Goal: Information Seeking & Learning: Compare options

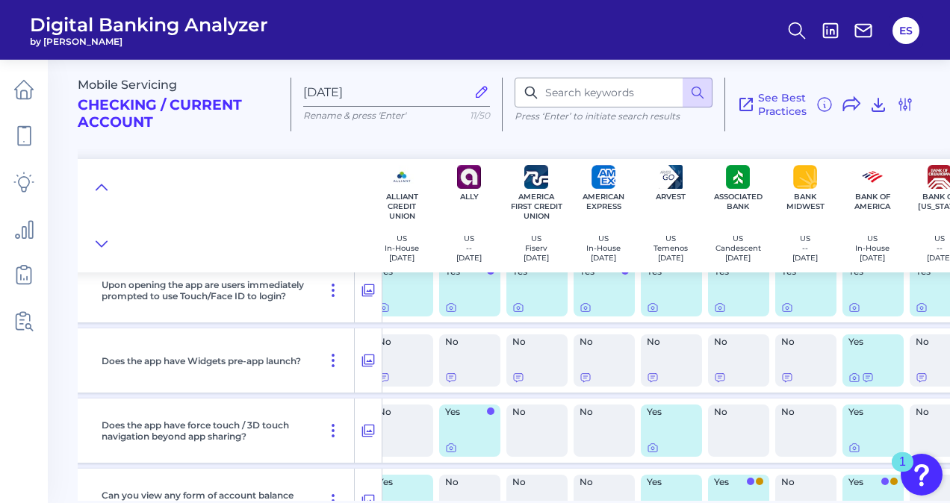
scroll to position [0, 81]
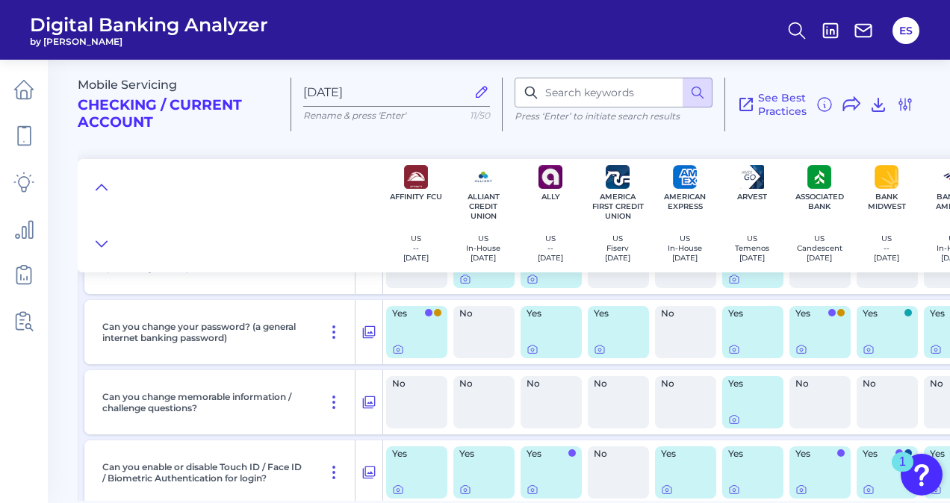
scroll to position [12351, 0]
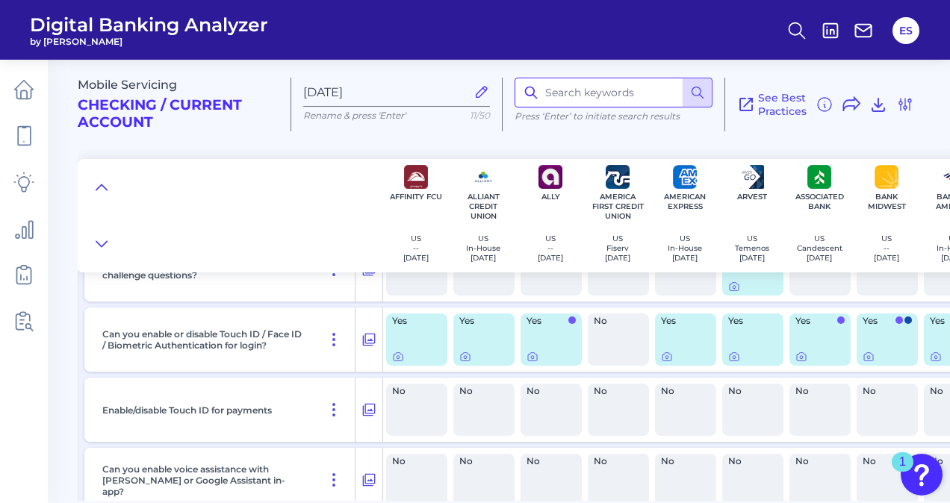
click at [574, 101] on input at bounding box center [614, 93] width 198 height 30
type input "disput"
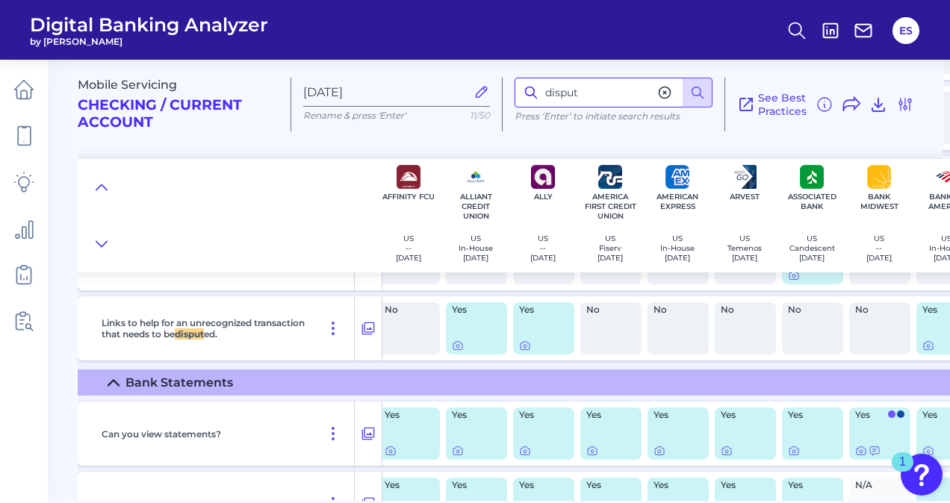
scroll to position [4675, 7]
click at [366, 332] on icon at bounding box center [368, 329] width 15 height 18
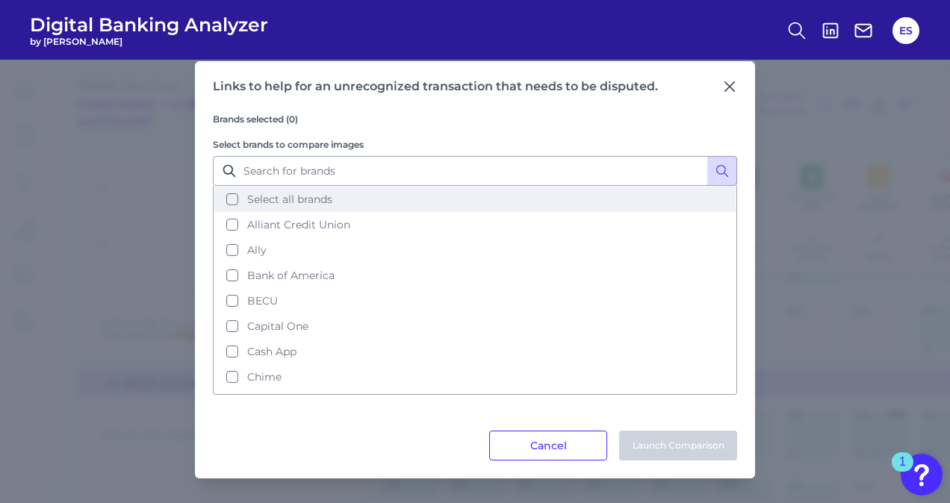
click at [228, 193] on button "Select all brands" at bounding box center [474, 199] width 521 height 25
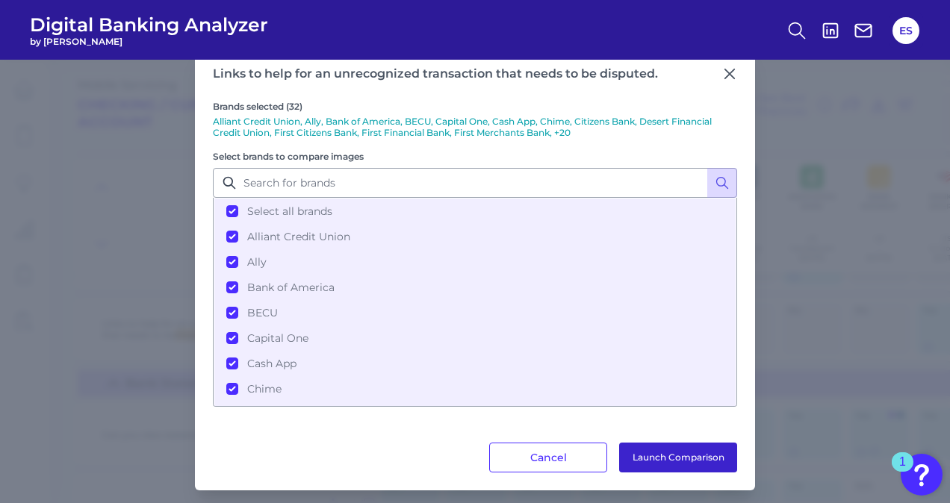
click at [656, 453] on button "Launch Comparison" at bounding box center [678, 458] width 118 height 30
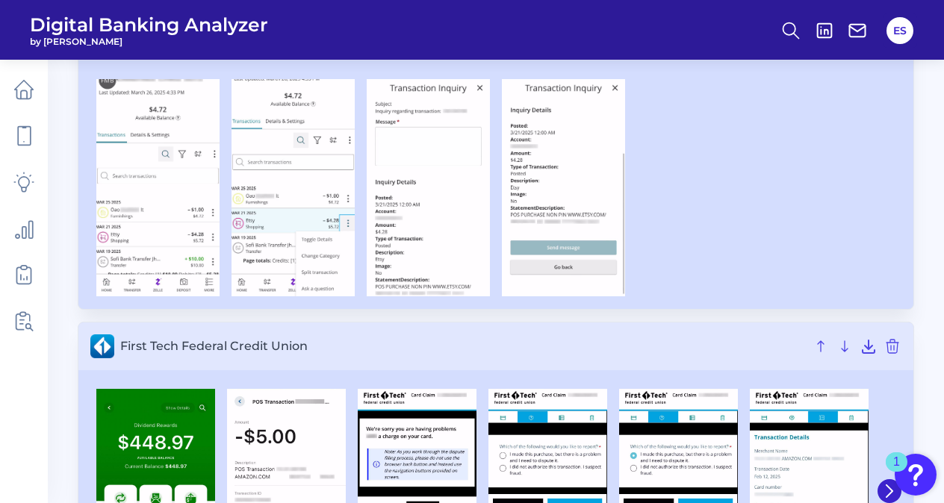
scroll to position [3908, 0]
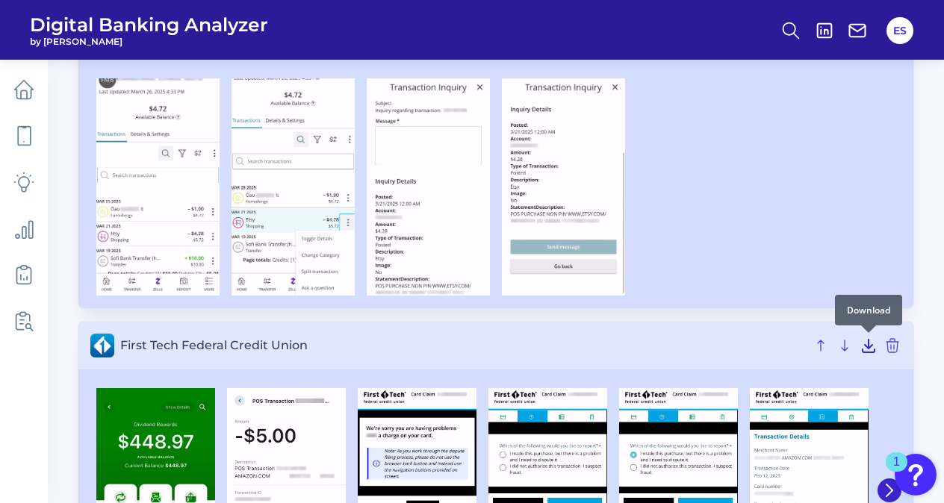
click at [868, 341] on icon at bounding box center [869, 346] width 12 height 13
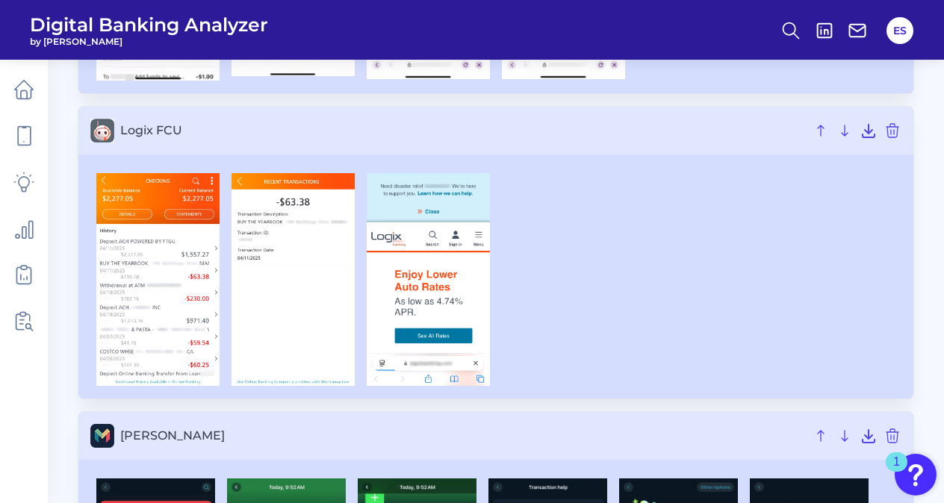
scroll to position [6153, 0]
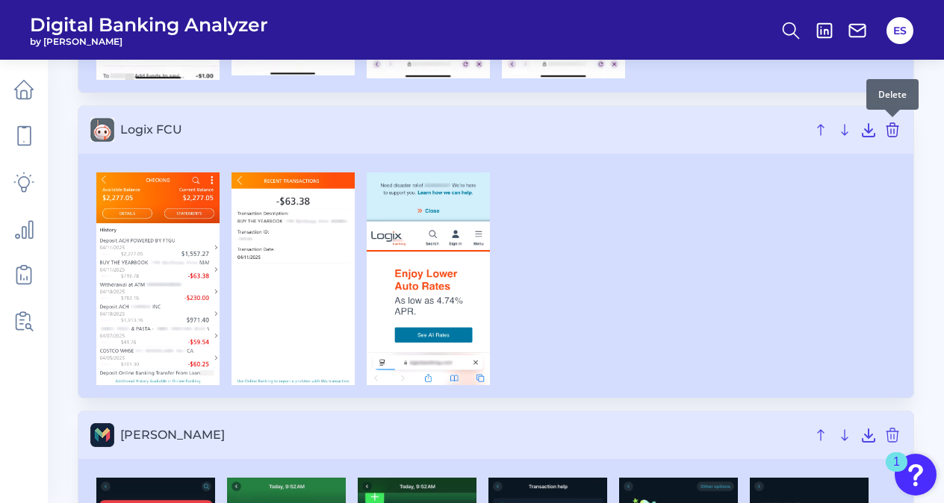
click at [894, 132] on icon at bounding box center [892, 129] width 12 height 13
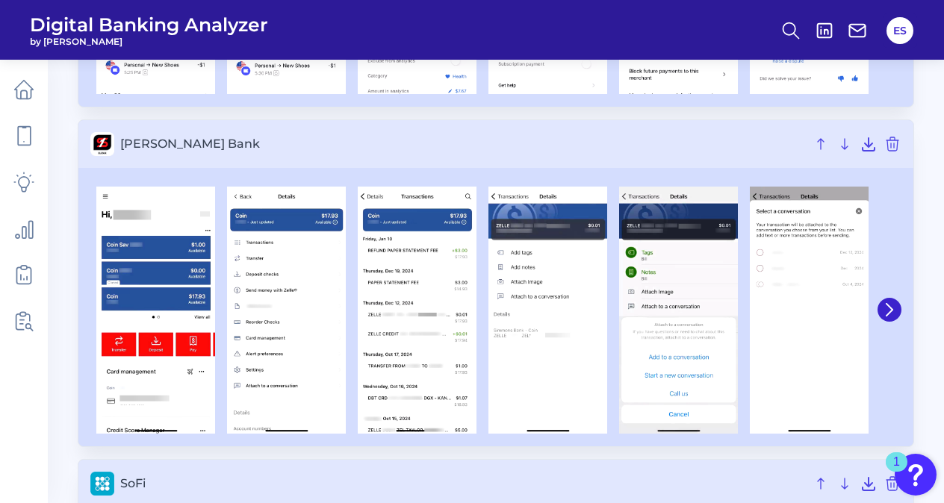
scroll to position [7112, 0]
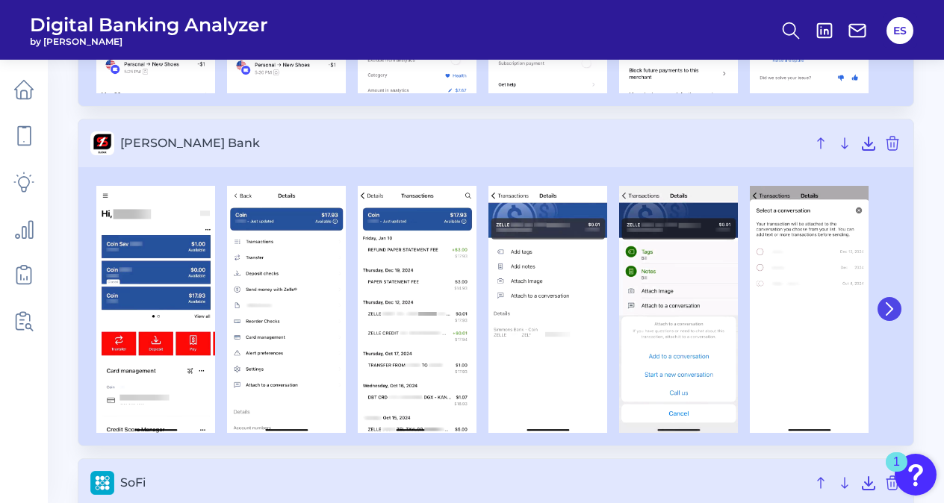
click at [889, 314] on icon at bounding box center [889, 308] width 13 height 13
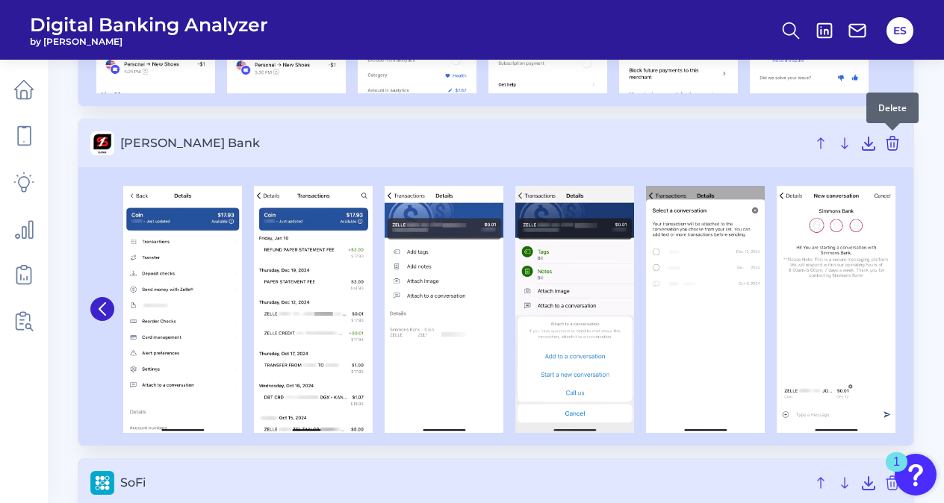
click at [893, 149] on icon at bounding box center [892, 143] width 12 height 13
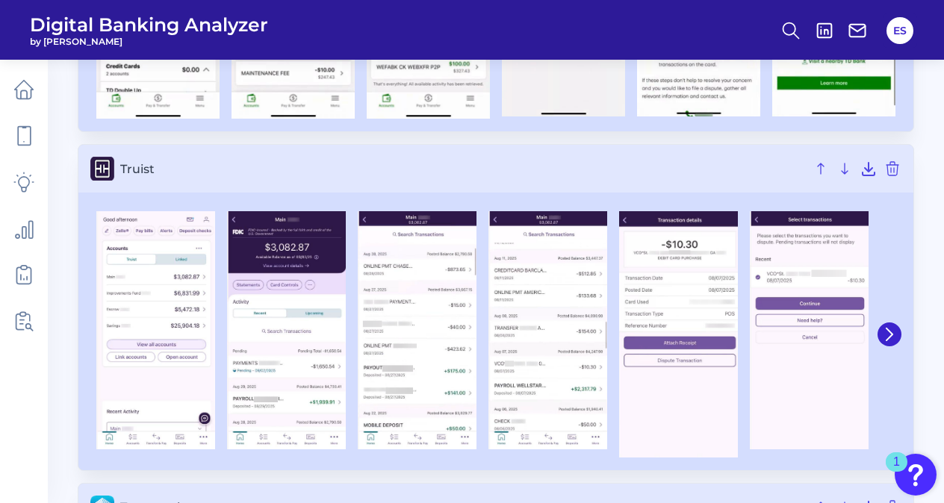
scroll to position [7733, 0]
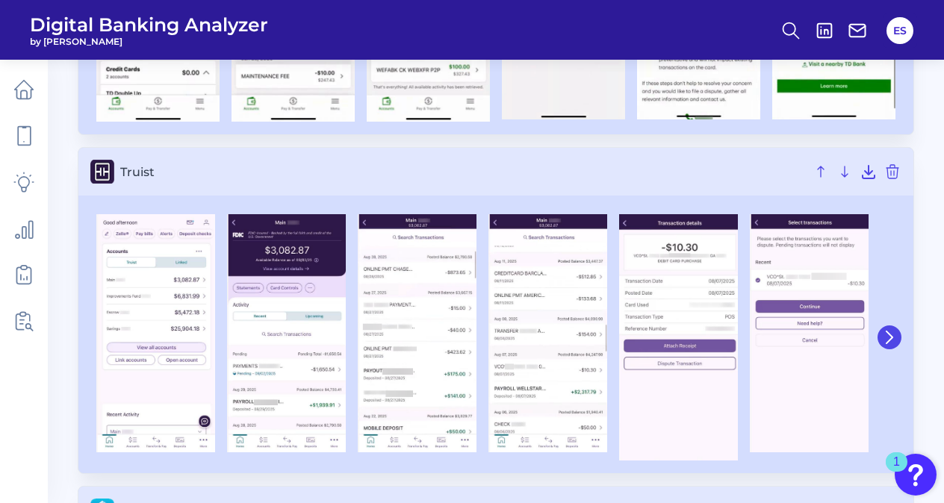
click at [884, 345] on button at bounding box center [889, 338] width 24 height 24
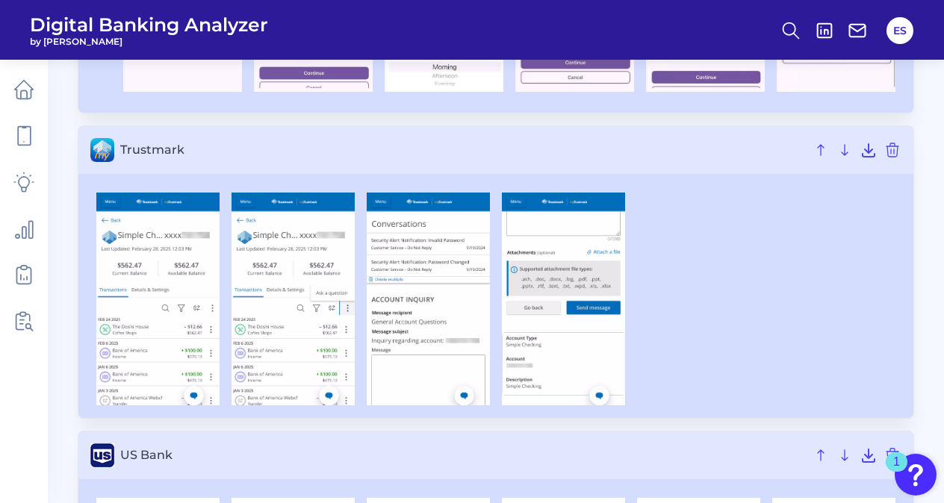
scroll to position [8146, 0]
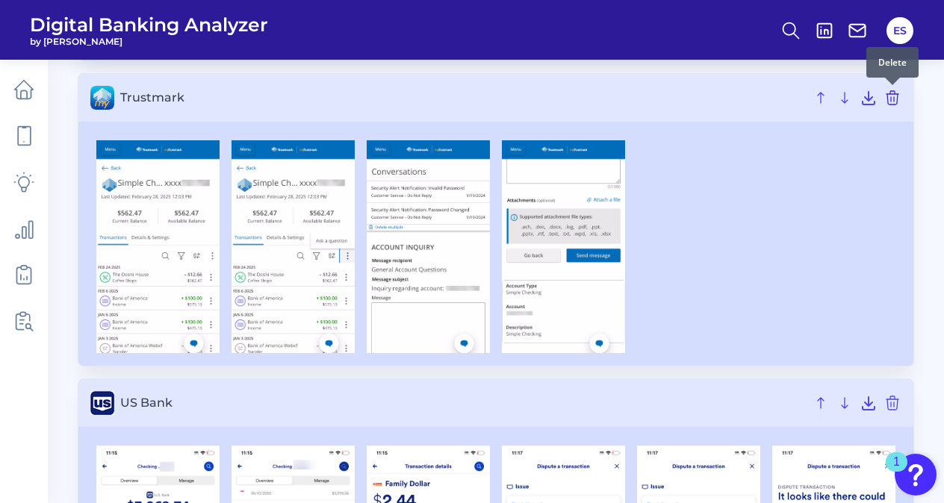
click at [893, 102] on icon at bounding box center [892, 98] width 18 height 18
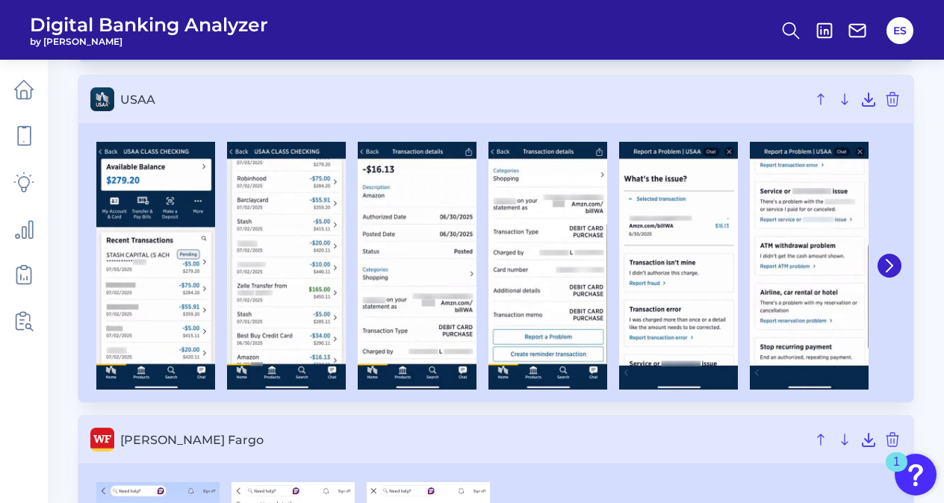
scroll to position [8508, 0]
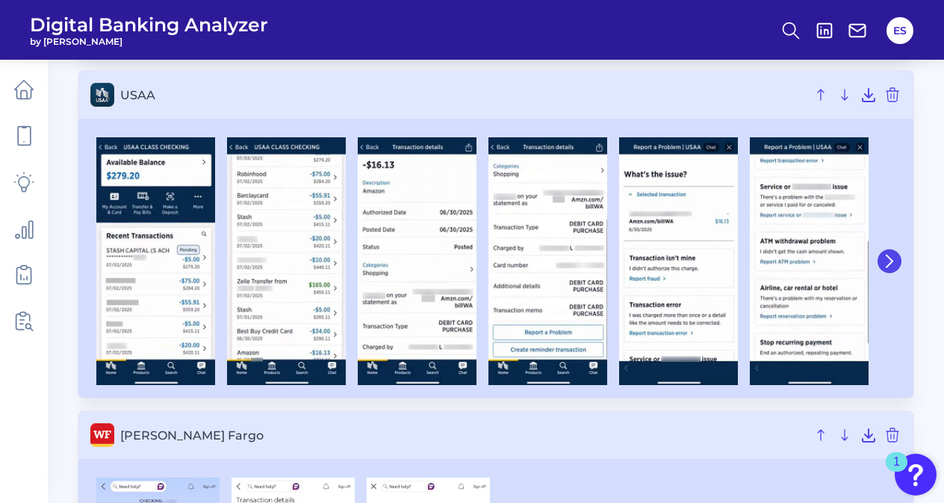
click at [883, 255] on icon at bounding box center [889, 261] width 13 height 13
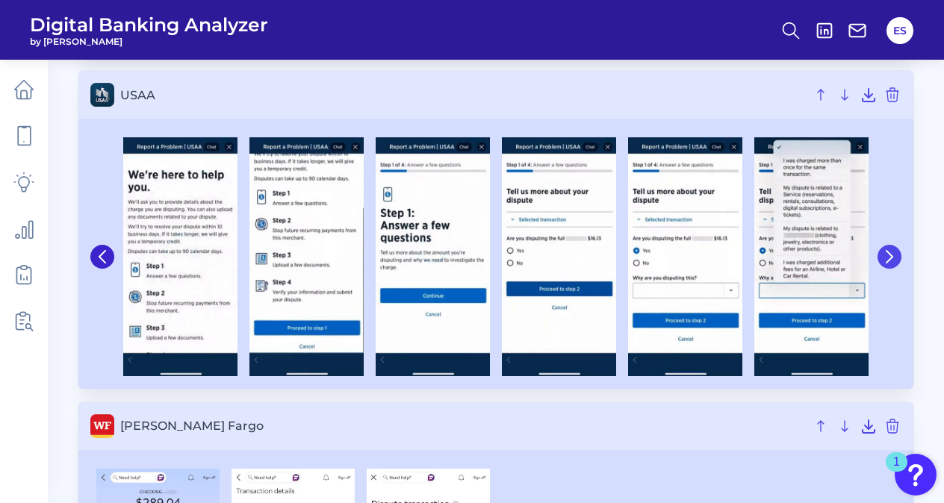
click at [883, 255] on icon at bounding box center [889, 256] width 13 height 13
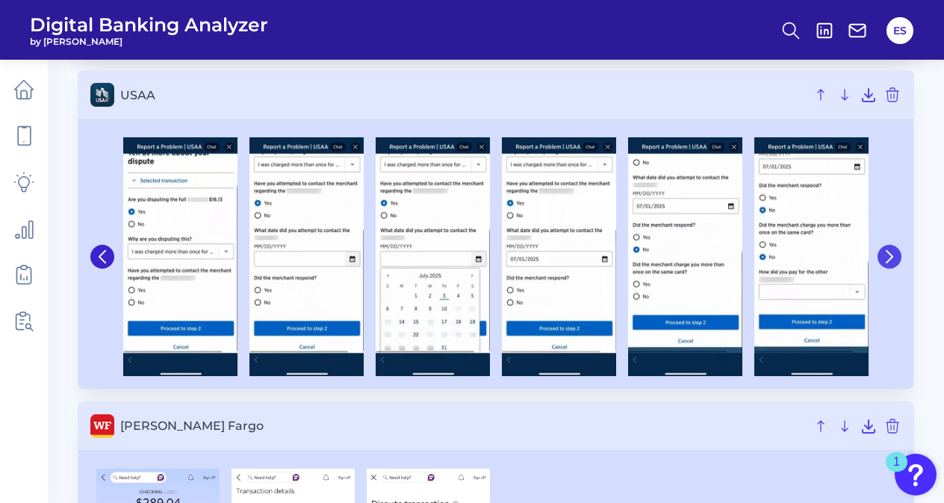
click at [883, 255] on icon at bounding box center [889, 256] width 13 height 13
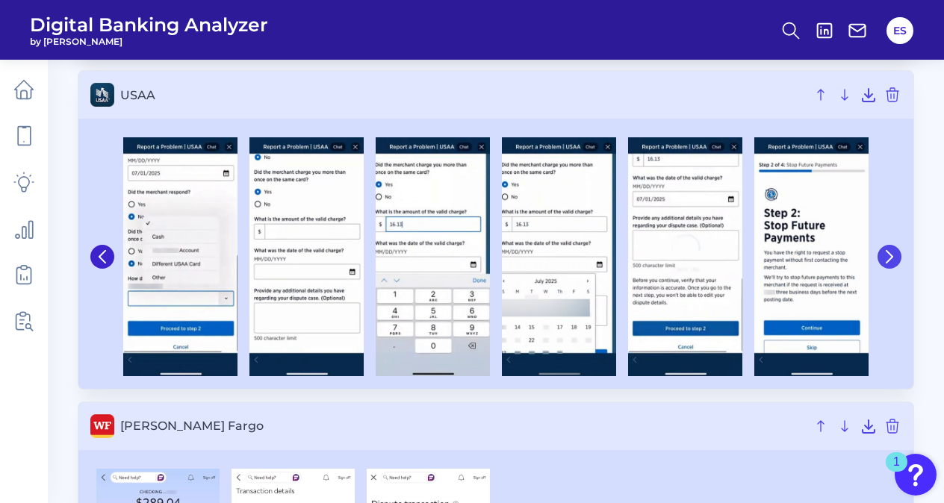
click at [883, 255] on icon at bounding box center [889, 256] width 13 height 13
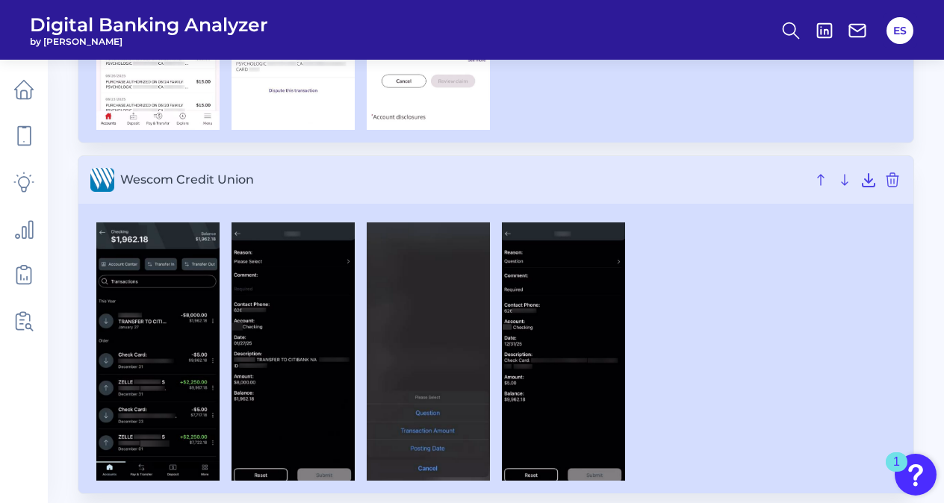
scroll to position [9168, 0]
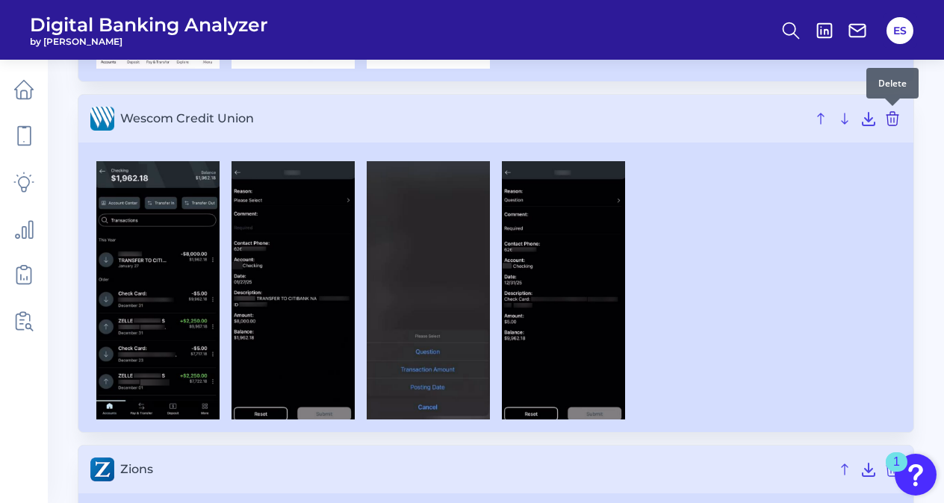
click at [895, 119] on icon at bounding box center [892, 119] width 18 height 18
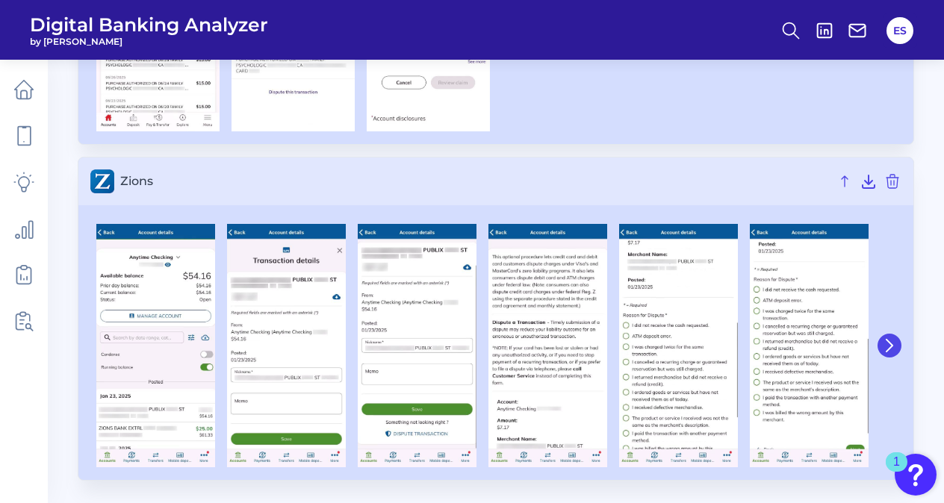
click at [880, 349] on button at bounding box center [889, 346] width 24 height 24
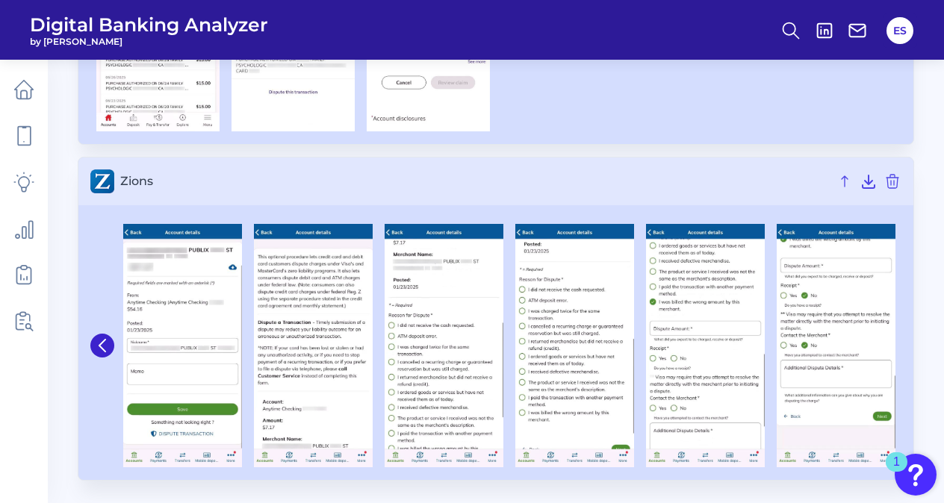
click at [880, 349] on img at bounding box center [836, 346] width 119 height 244
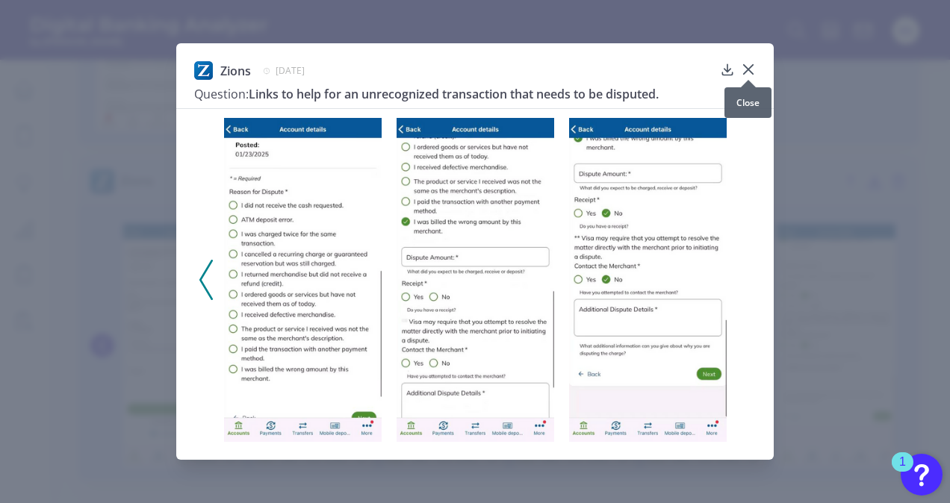
click at [750, 72] on icon at bounding box center [748, 69] width 9 height 9
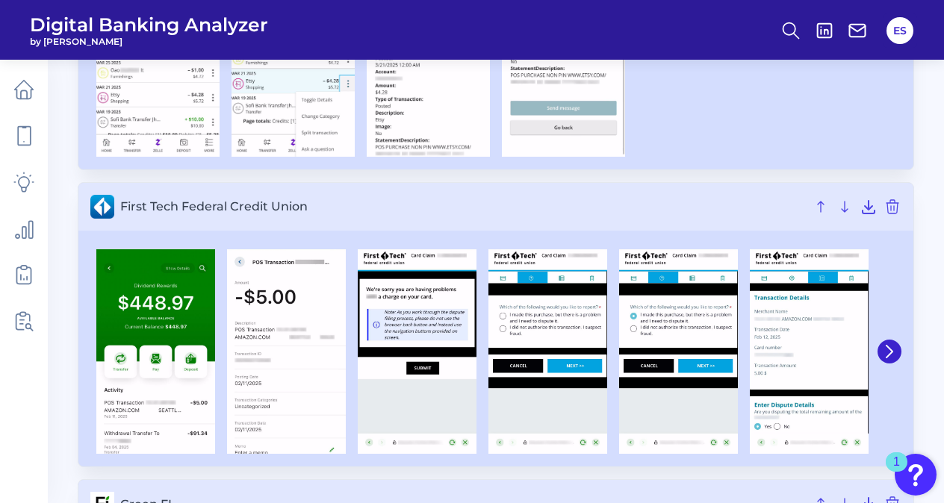
scroll to position [4046, 0]
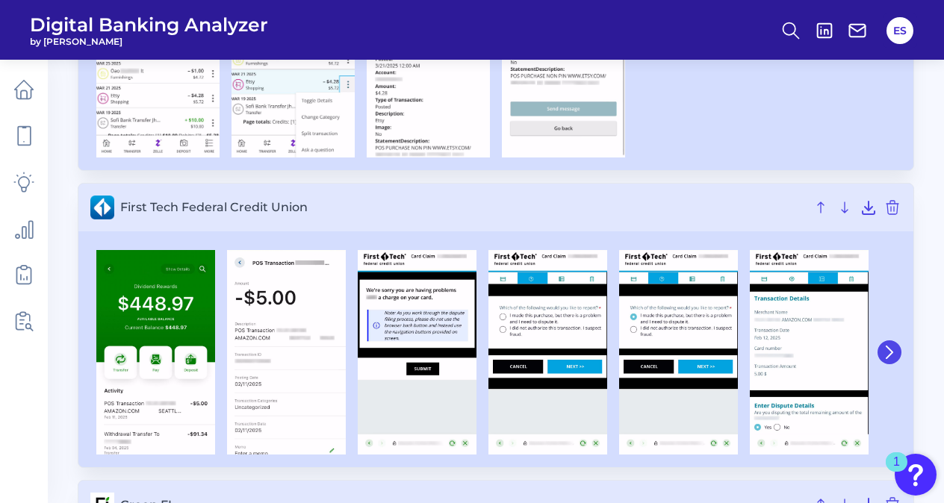
click at [896, 352] on button at bounding box center [889, 353] width 24 height 24
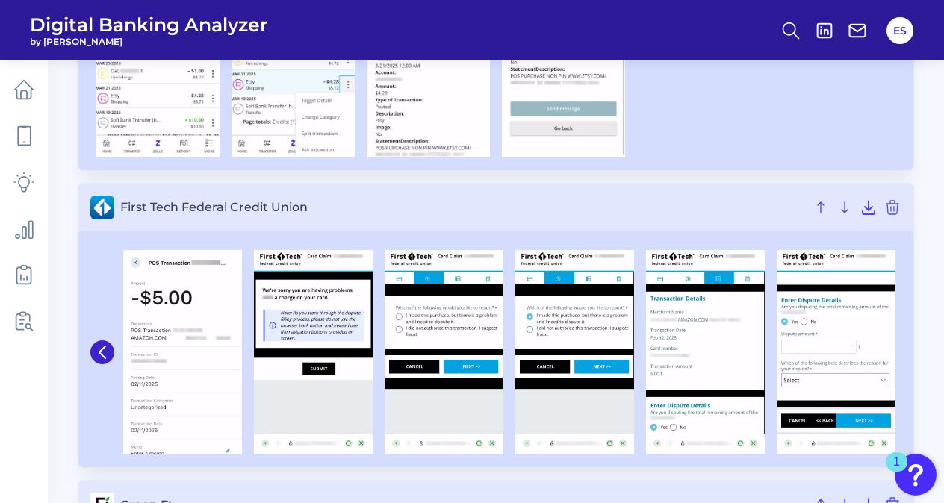
click at [896, 352] on div at bounding box center [836, 352] width 131 height 205
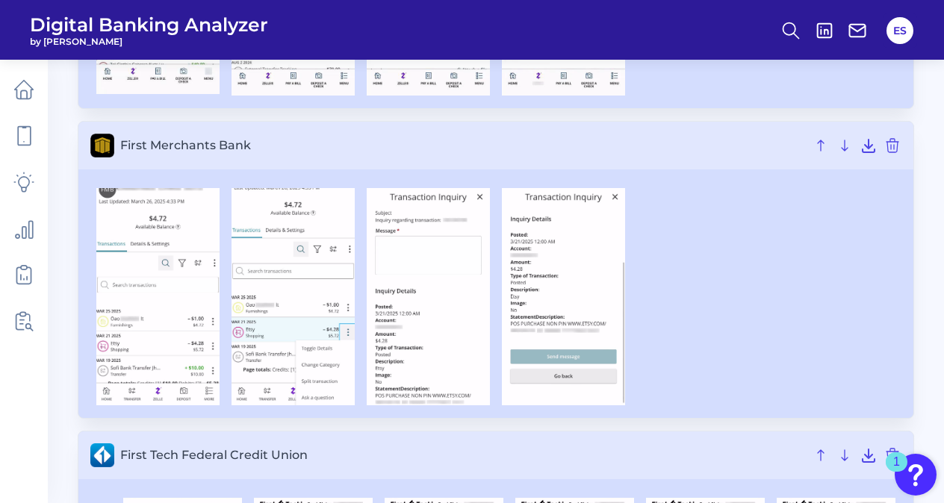
scroll to position [3777, 0]
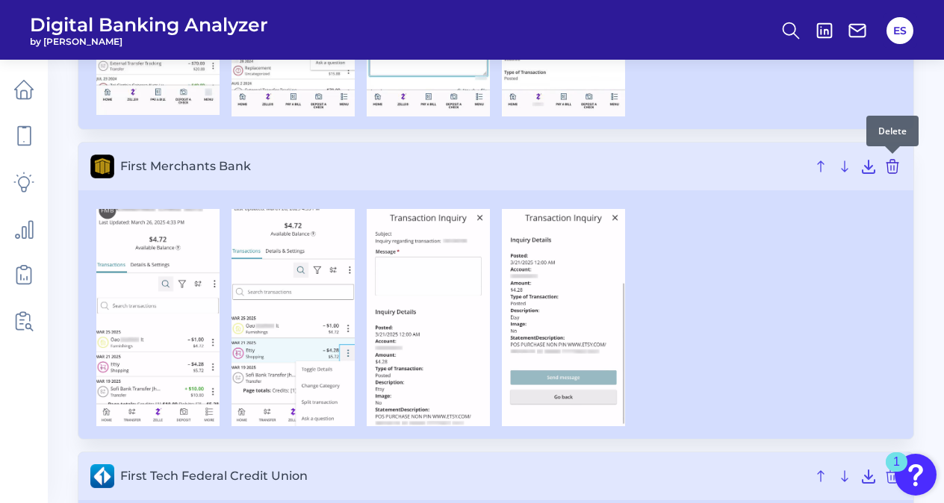
click at [893, 168] on icon at bounding box center [892, 166] width 12 height 13
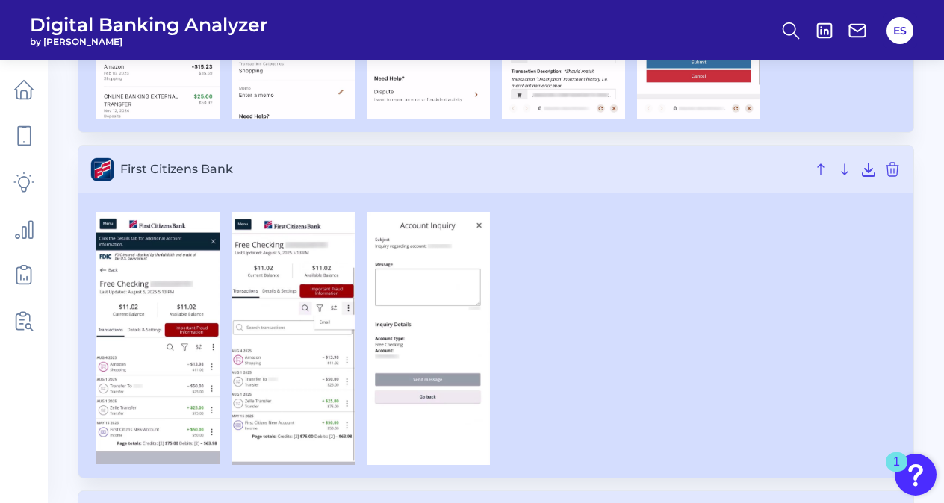
scroll to position [3080, 0]
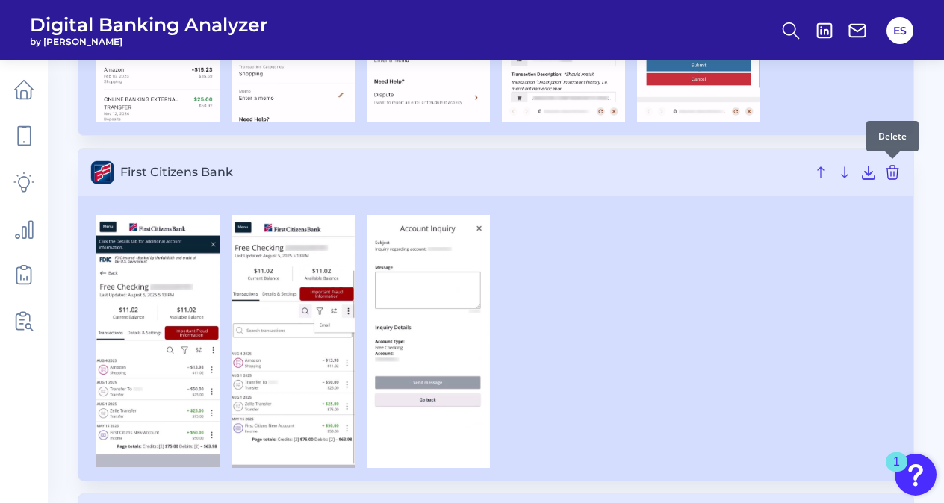
click at [892, 177] on icon at bounding box center [892, 173] width 18 height 18
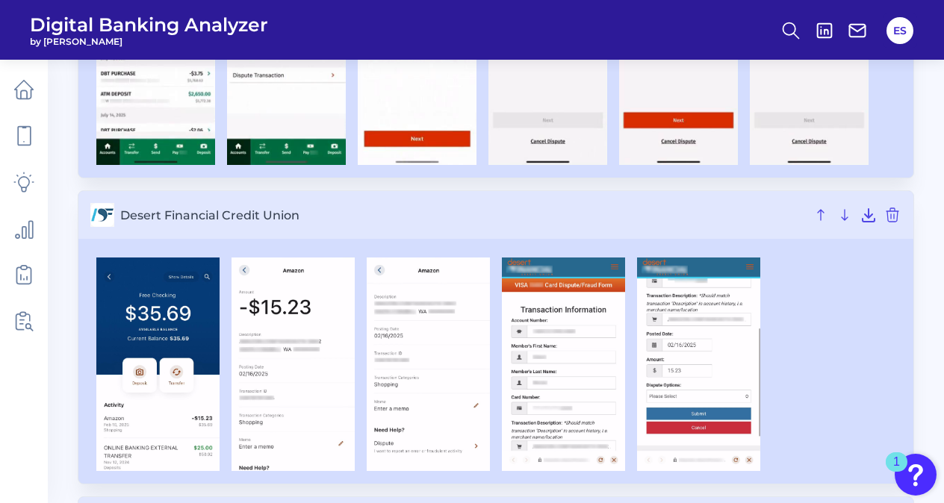
scroll to position [2731, 0]
click at [895, 215] on icon at bounding box center [892, 215] width 18 height 18
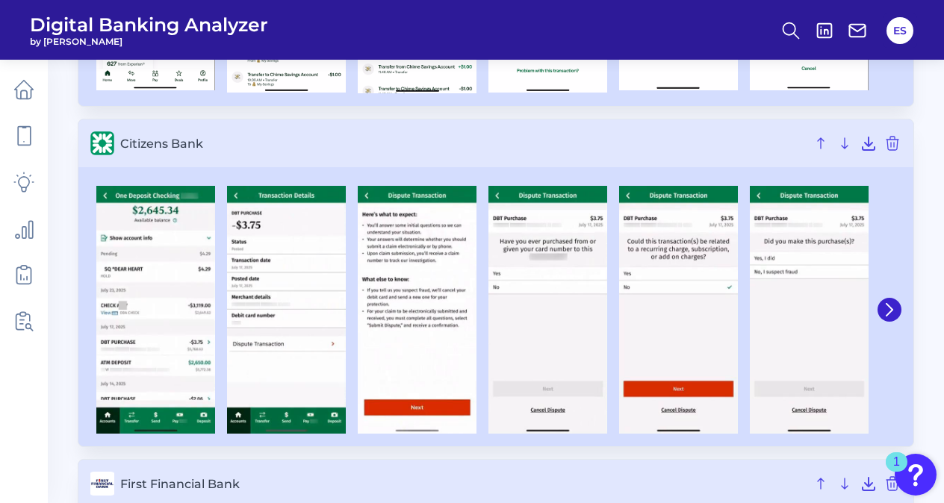
scroll to position [2461, 0]
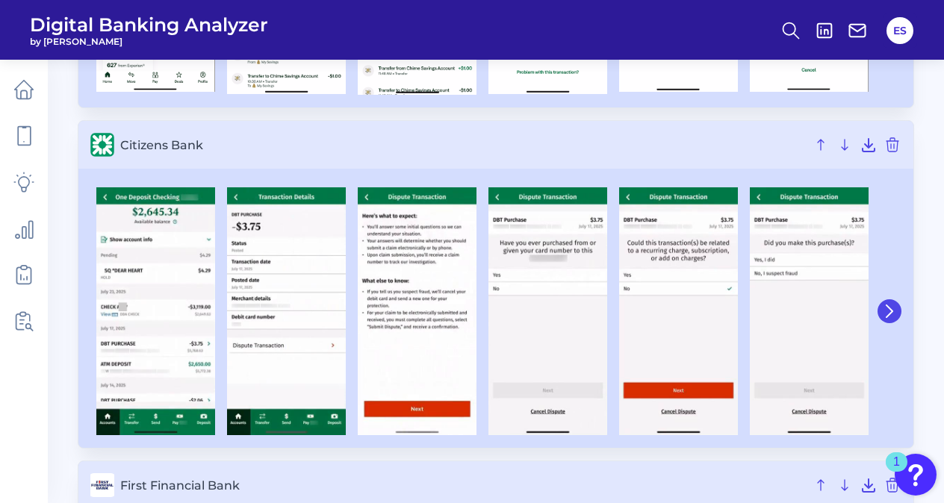
click at [891, 313] on icon at bounding box center [889, 311] width 6 height 12
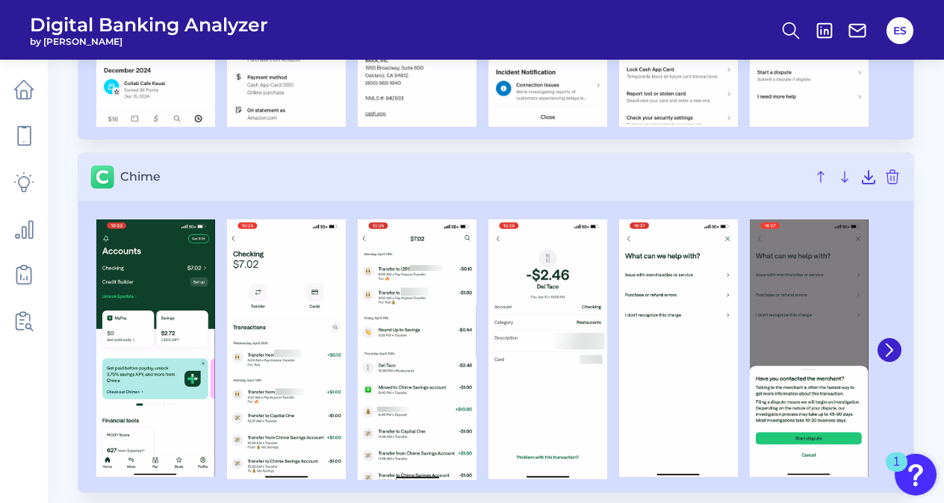
scroll to position [2075, 0]
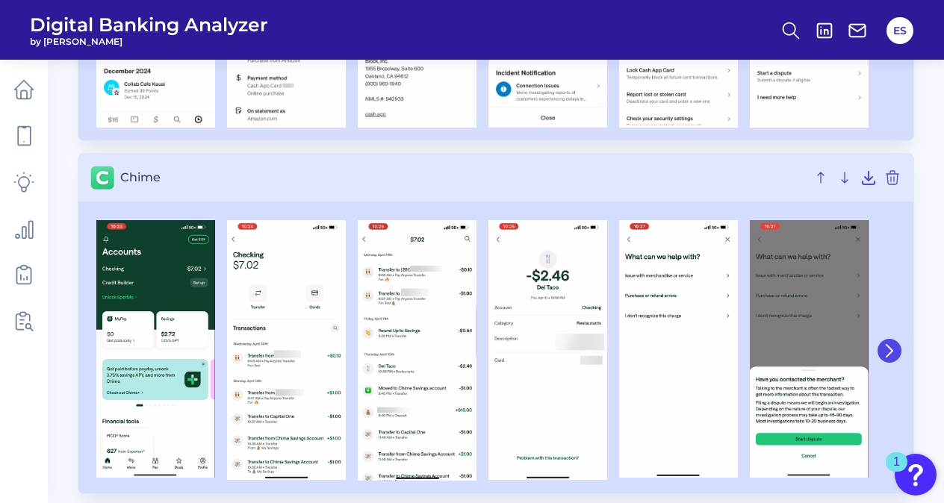
click at [893, 354] on icon at bounding box center [889, 350] width 13 height 13
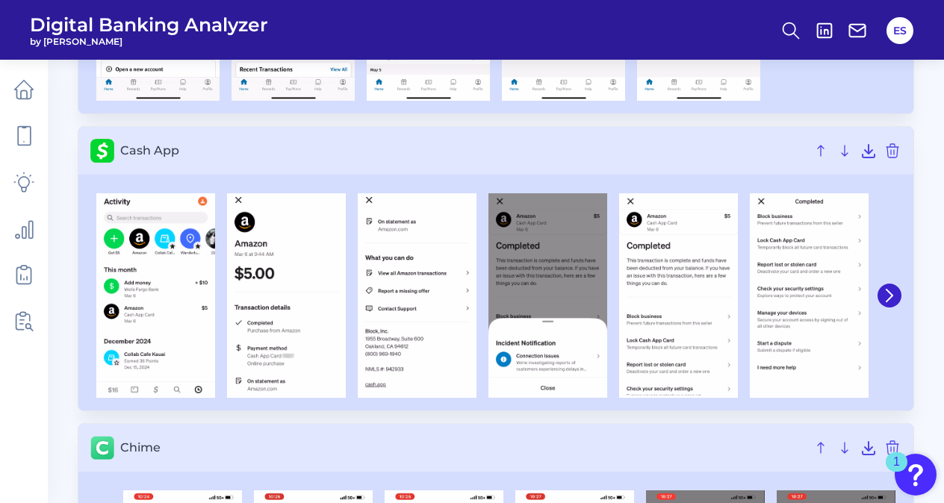
scroll to position [1803, 0]
click at [889, 293] on icon at bounding box center [889, 296] width 13 height 13
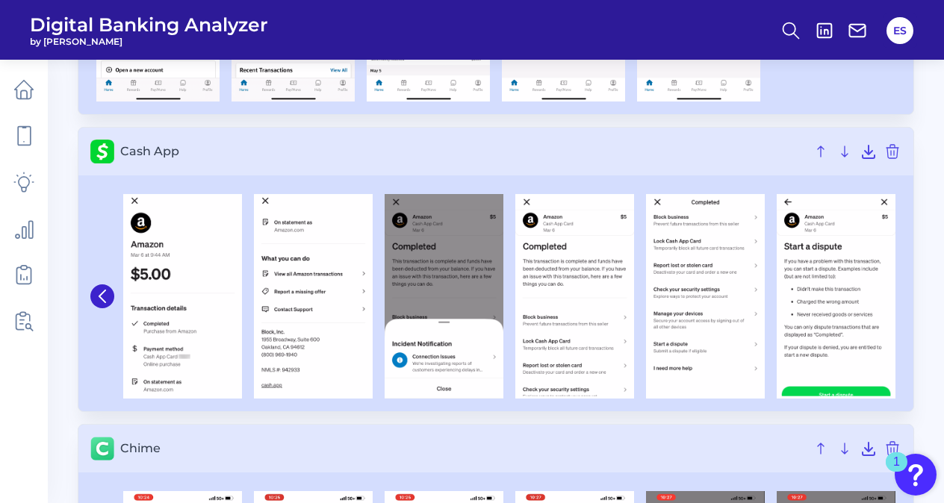
click at [889, 293] on img at bounding box center [836, 296] width 119 height 205
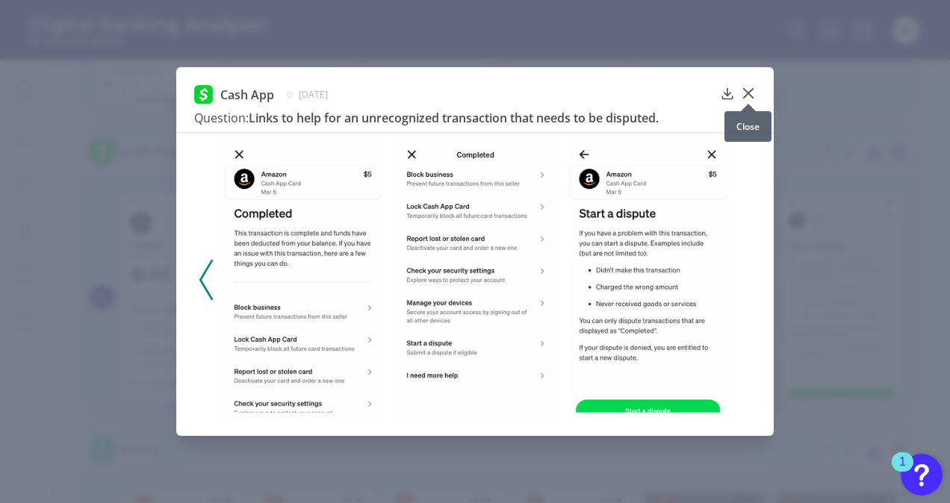
click at [751, 94] on icon at bounding box center [748, 93] width 15 height 15
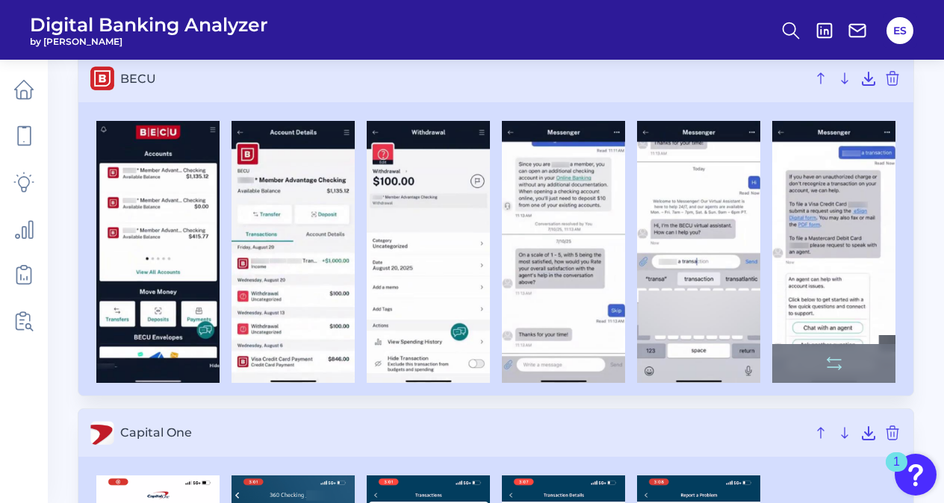
scroll to position [1161, 0]
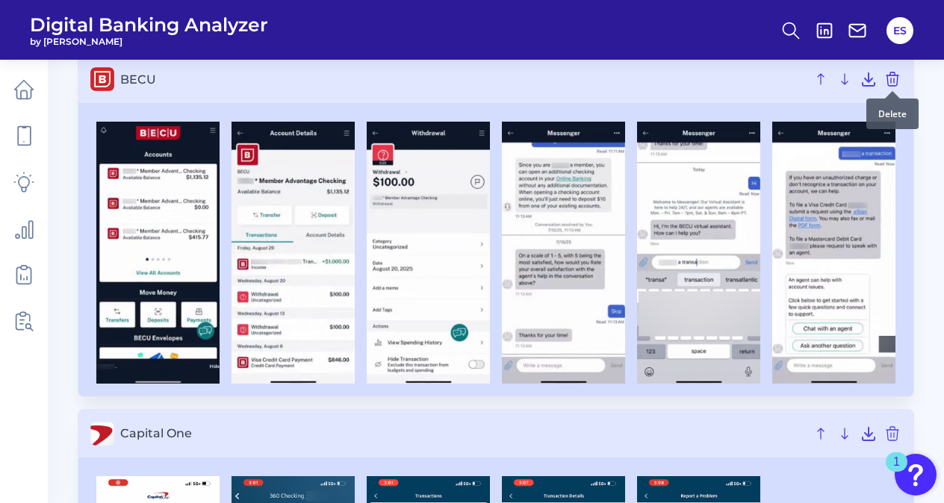
click at [888, 83] on icon at bounding box center [892, 78] width 12 height 13
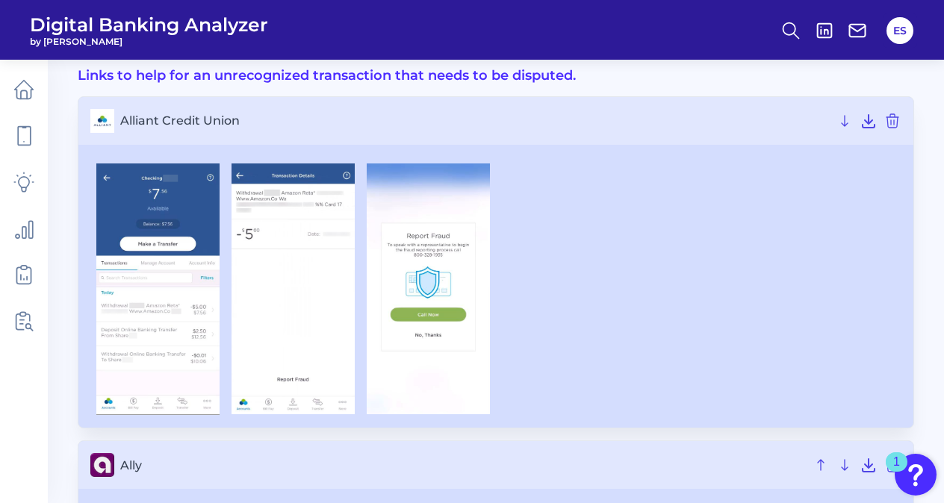
scroll to position [0, 0]
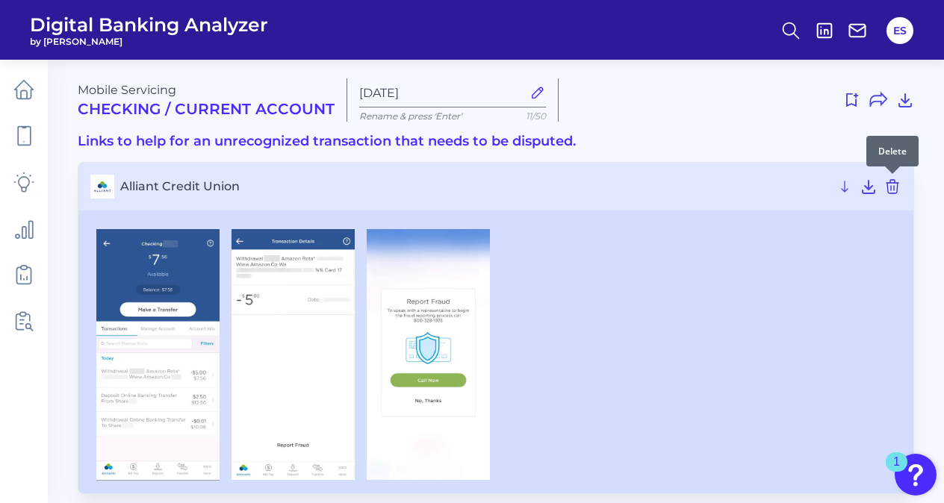
click at [886, 181] on icon at bounding box center [892, 187] width 18 height 18
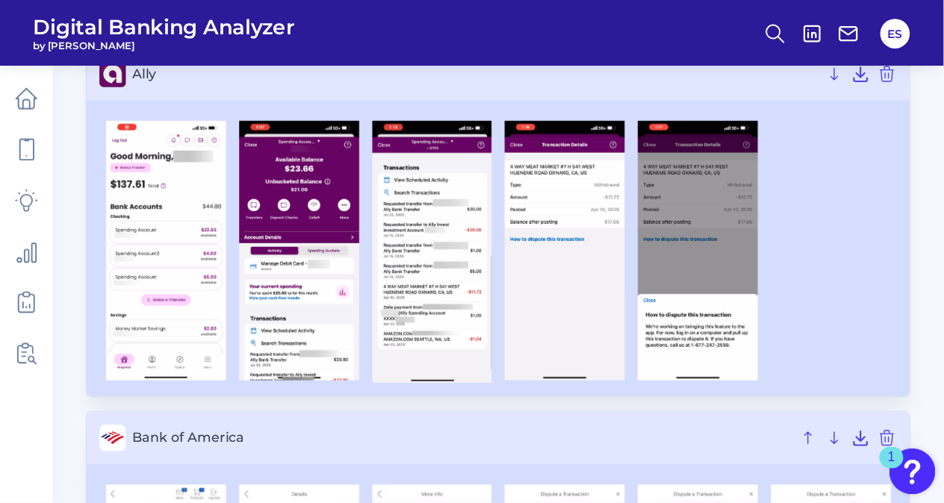
scroll to position [120, 0]
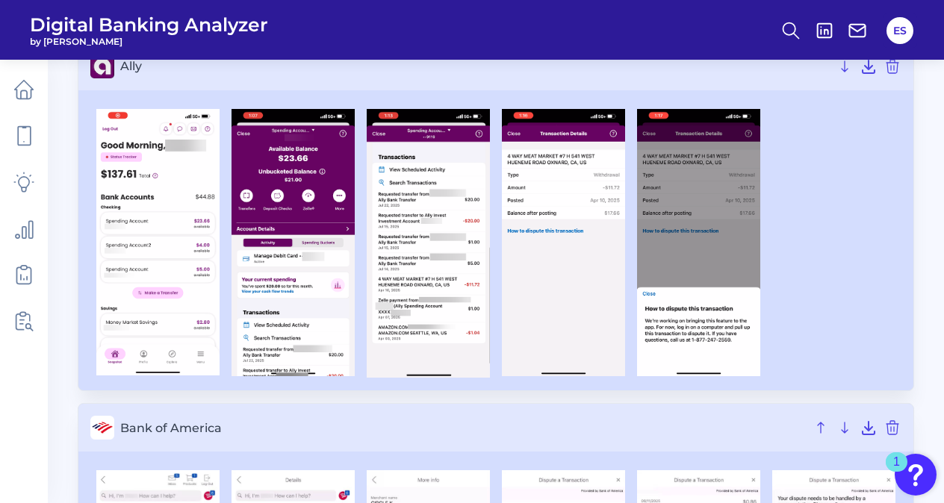
drag, startPoint x: 949, startPoint y: 0, endPoint x: 542, endPoint y: 86, distance: 416.0
click at [542, 86] on h3 "Ally" at bounding box center [495, 67] width 835 height 48
